Goal: Information Seeking & Learning: Check status

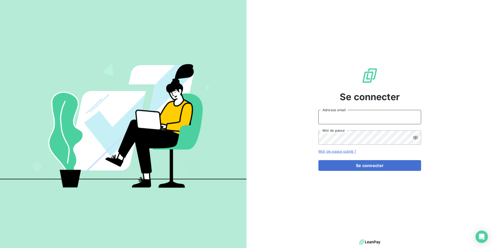
click at [351, 117] on input "Adresse email" at bounding box center [369, 117] width 103 height 14
type input "[PERSON_NAME][EMAIL_ADDRESS][DOMAIN_NAME]"
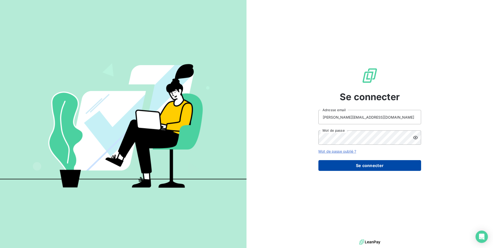
click at [360, 168] on button "Se connecter" at bounding box center [369, 165] width 103 height 11
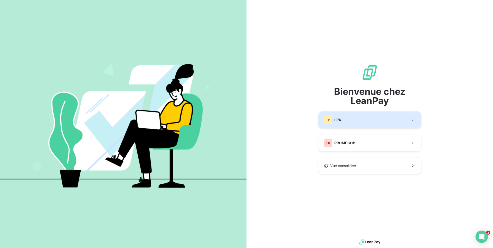
click at [344, 122] on button "LP LPA" at bounding box center [369, 120] width 103 height 17
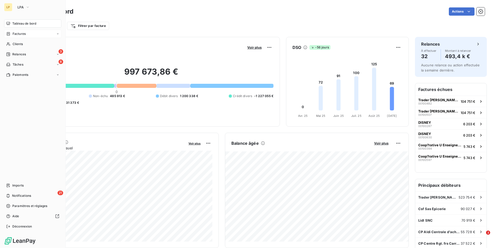
click at [25, 32] on span "Factures" at bounding box center [19, 34] width 13 height 5
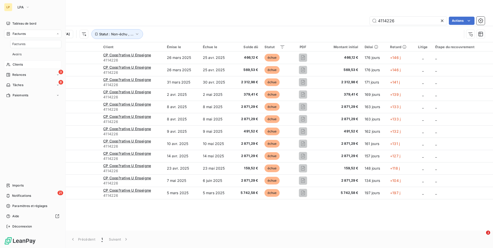
click at [19, 63] on span "Clients" at bounding box center [18, 64] width 10 height 5
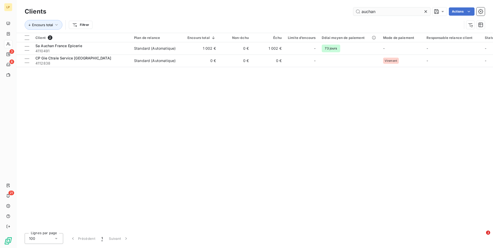
click at [374, 14] on input "auchan" at bounding box center [391, 11] width 77 height 8
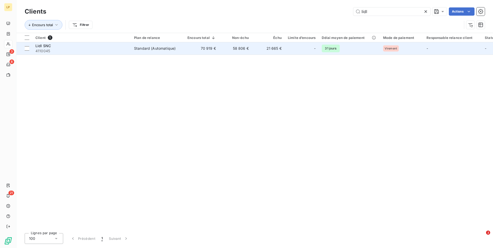
type input "lidl"
click at [207, 50] on td "70 919 €" at bounding box center [201, 48] width 35 height 12
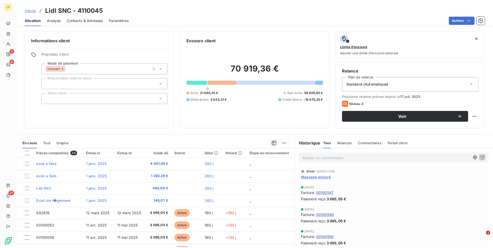
click at [84, 21] on span "Contacts & Adresses" at bounding box center [85, 20] width 36 height 5
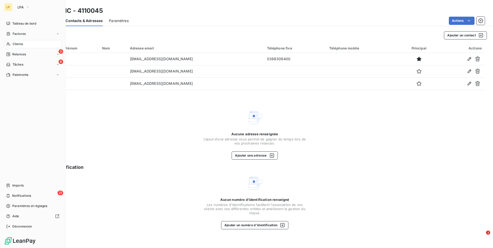
click at [7, 9] on div "LP" at bounding box center [8, 7] width 8 height 8
click at [21, 46] on span "Clients" at bounding box center [18, 44] width 10 height 5
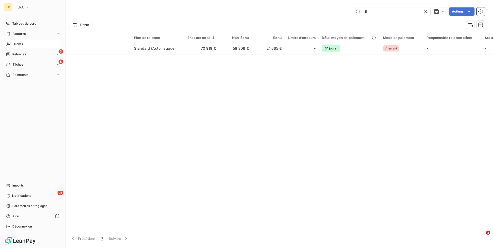
click at [13, 6] on div "LP LPA" at bounding box center [32, 7] width 57 height 8
click at [25, 7] on button "LPA" at bounding box center [23, 7] width 18 height 8
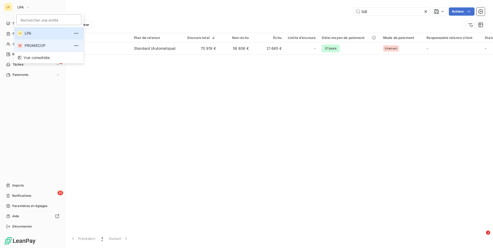
click at [29, 42] on li "PR PROMECOP" at bounding box center [48, 46] width 69 height 12
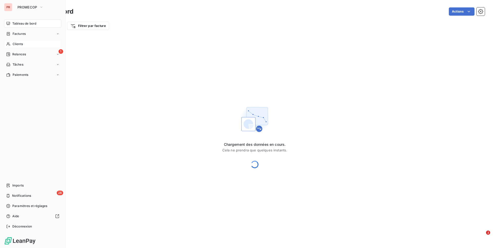
click at [21, 42] on span "Clients" at bounding box center [18, 44] width 10 height 5
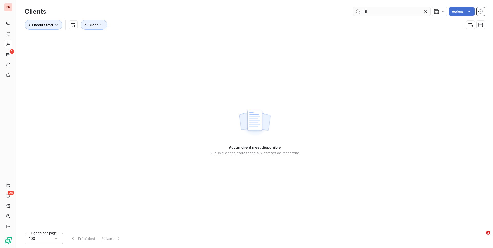
click at [383, 15] on input "lidl" at bounding box center [391, 11] width 77 height 8
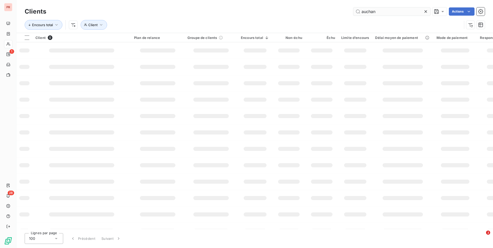
type input "auchan"
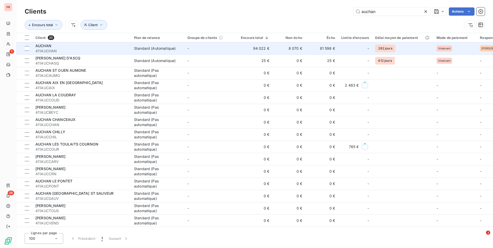
click at [123, 45] on div "AUCHAN" at bounding box center [81, 45] width 92 height 5
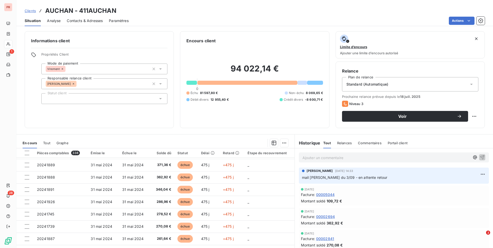
scroll to position [219, 0]
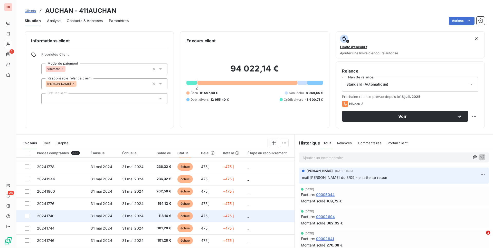
click at [160, 216] on span "118,16 €" at bounding box center [162, 216] width 17 height 5
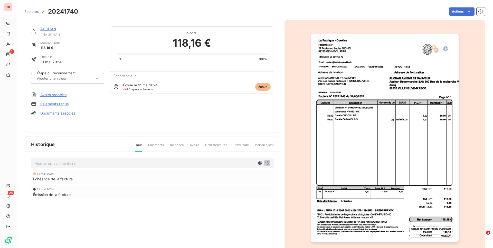
click at [369, 81] on img "button" at bounding box center [384, 138] width 148 height 209
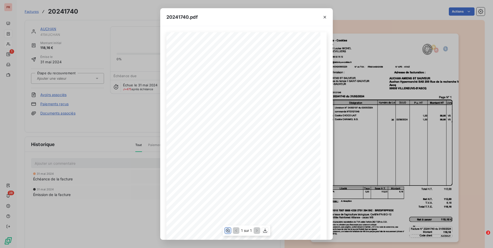
click at [227, 231] on icon "button" at bounding box center [227, 230] width 5 height 5
